Goal: Task Accomplishment & Management: Manage account settings

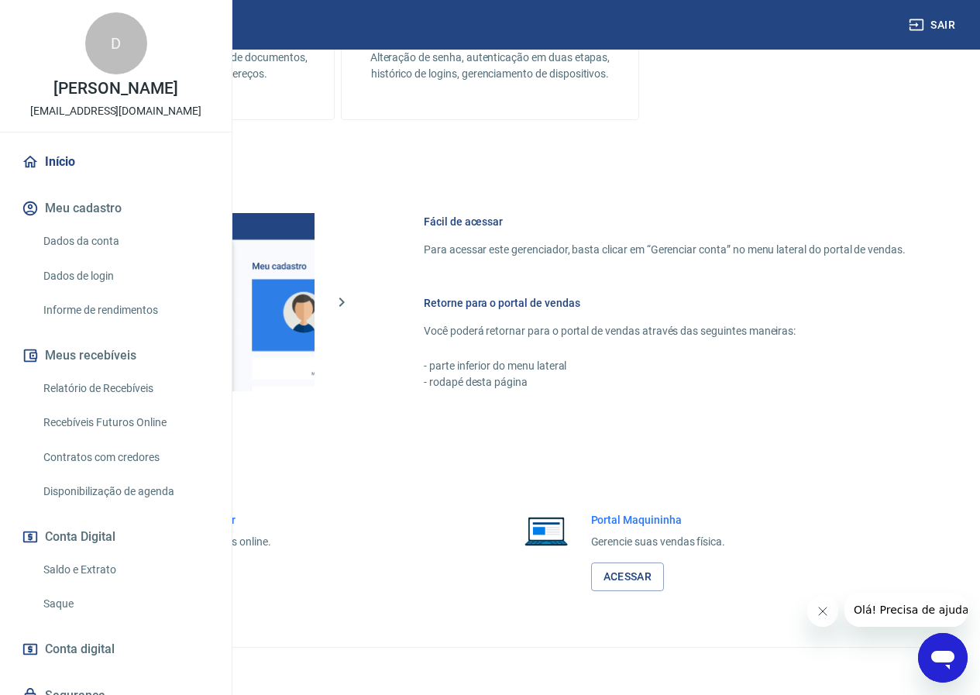
scroll to position [576, 0]
click at [207, 575] on link "Acessar" at bounding box center [170, 576] width 74 height 29
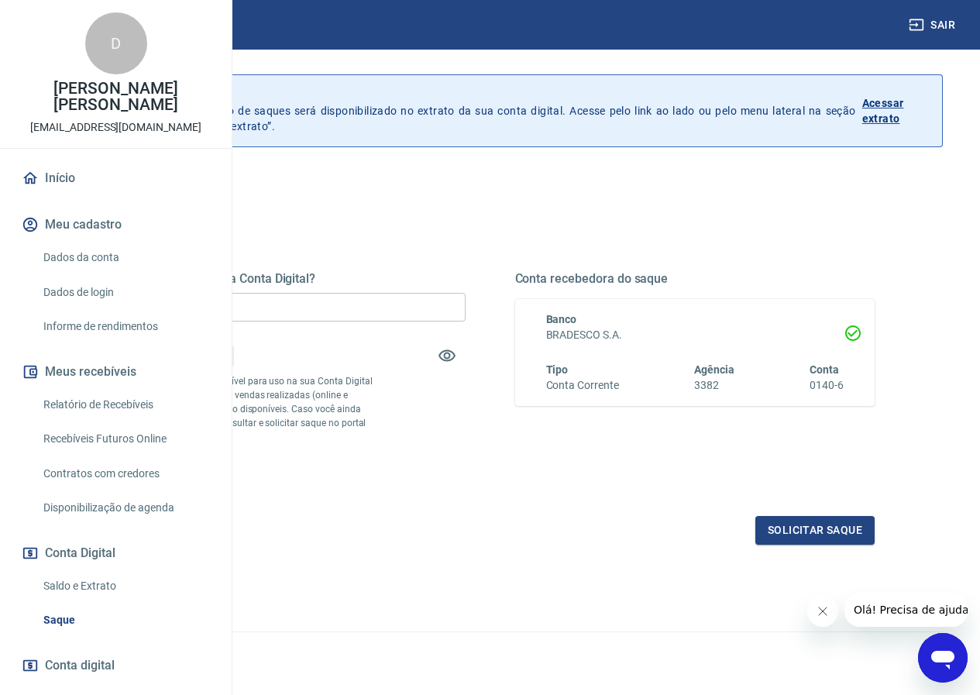
scroll to position [99, 0]
